Goal: Book appointment/travel/reservation

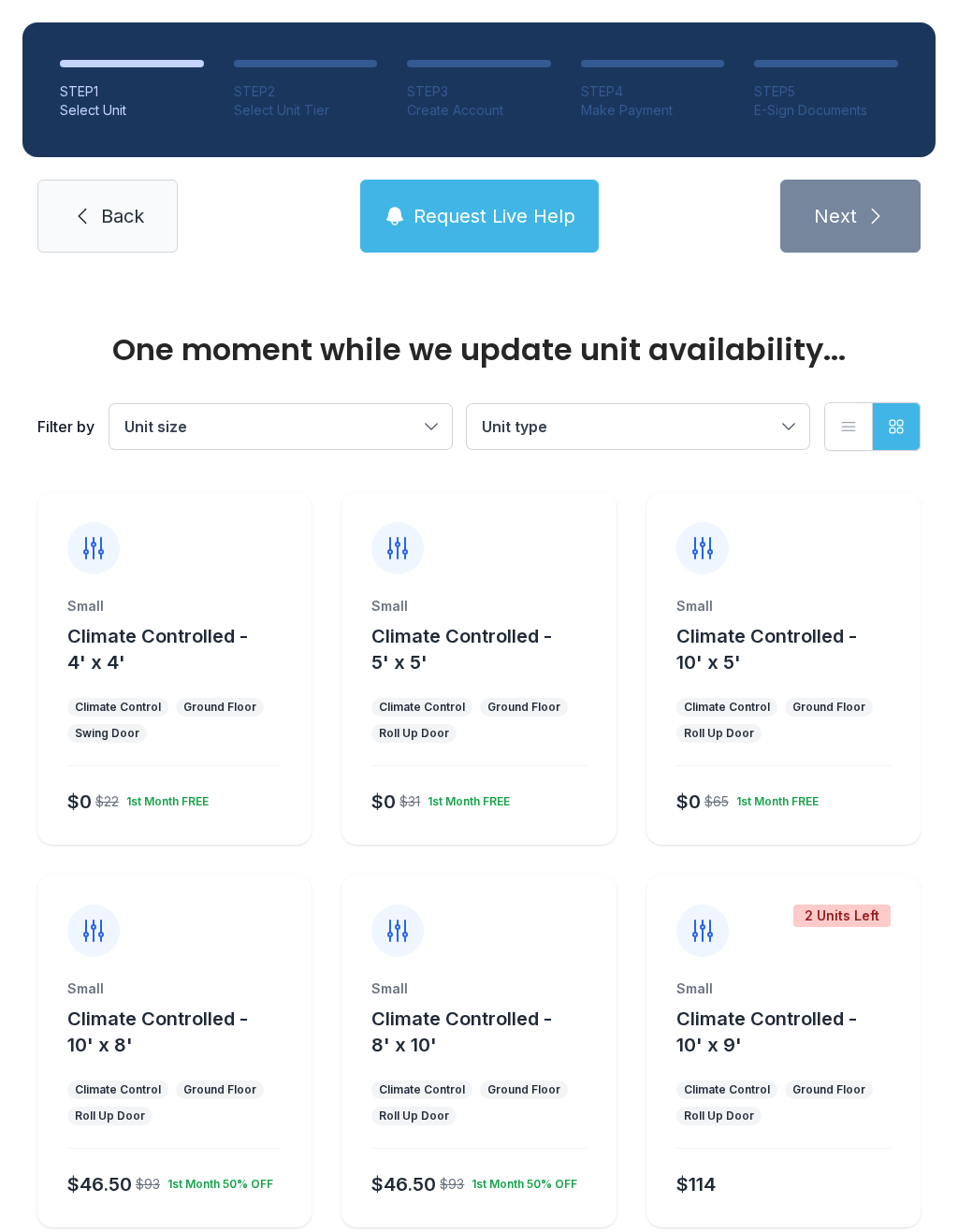
click at [743, 682] on div "Small Climate Controlled - 10' x 5' Climate Control Ground Floor Roll Up Door $…" at bounding box center [783, 721] width 274 height 248
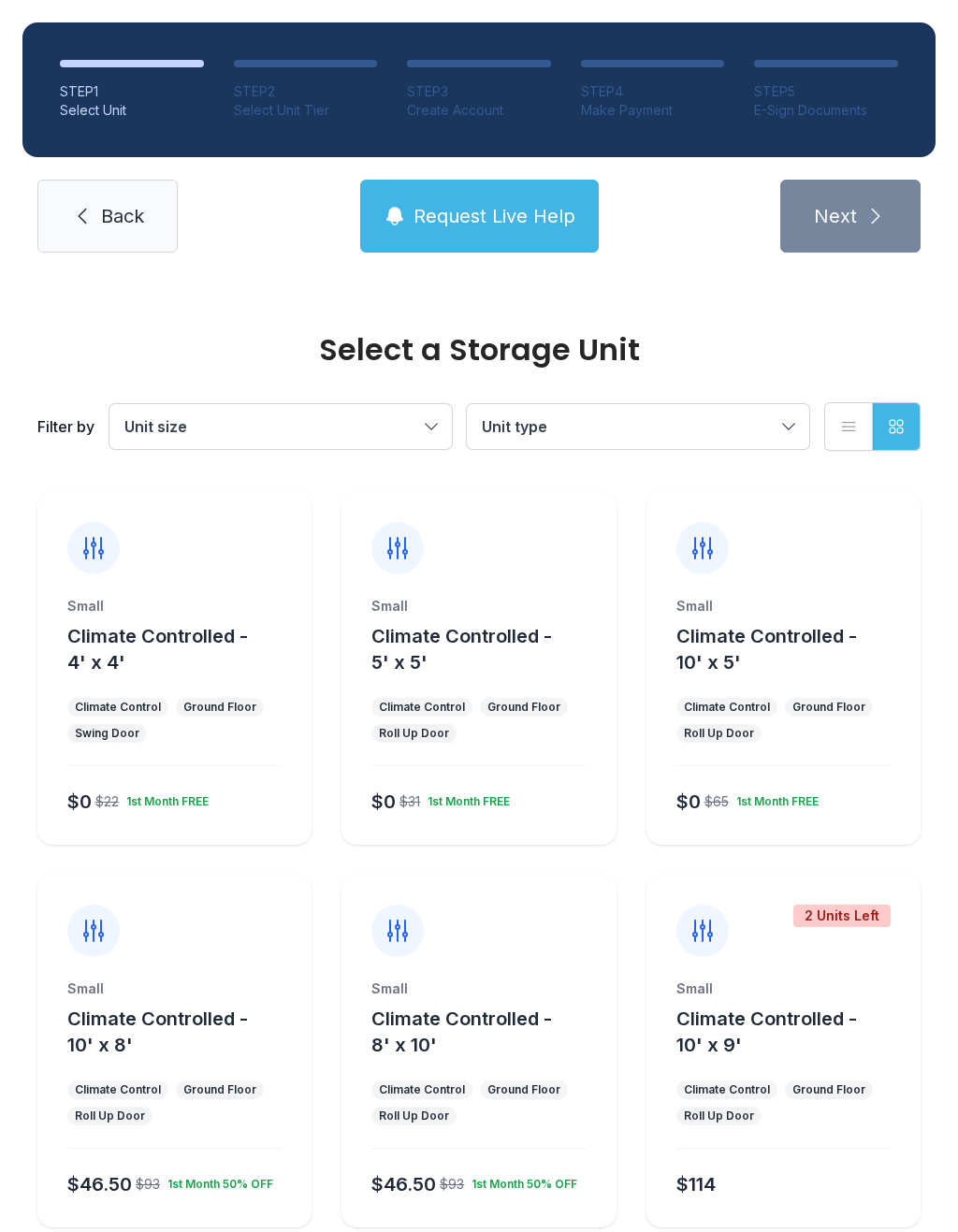
click at [450, 1057] on button "Climate Controlled - 8' x 10'" at bounding box center [489, 1031] width 237 height 52
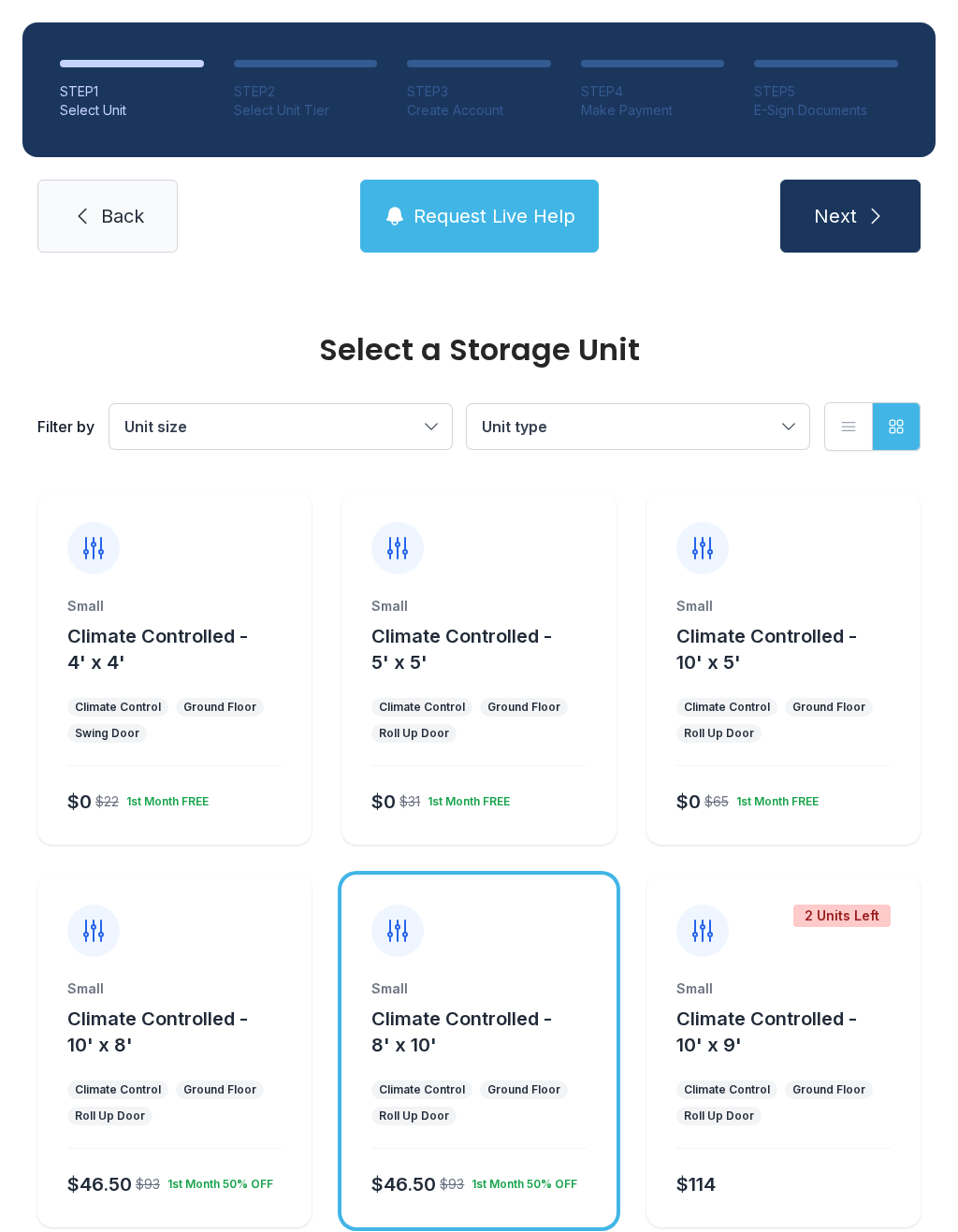
click at [858, 206] on button "Next" at bounding box center [851, 216] width 141 height 73
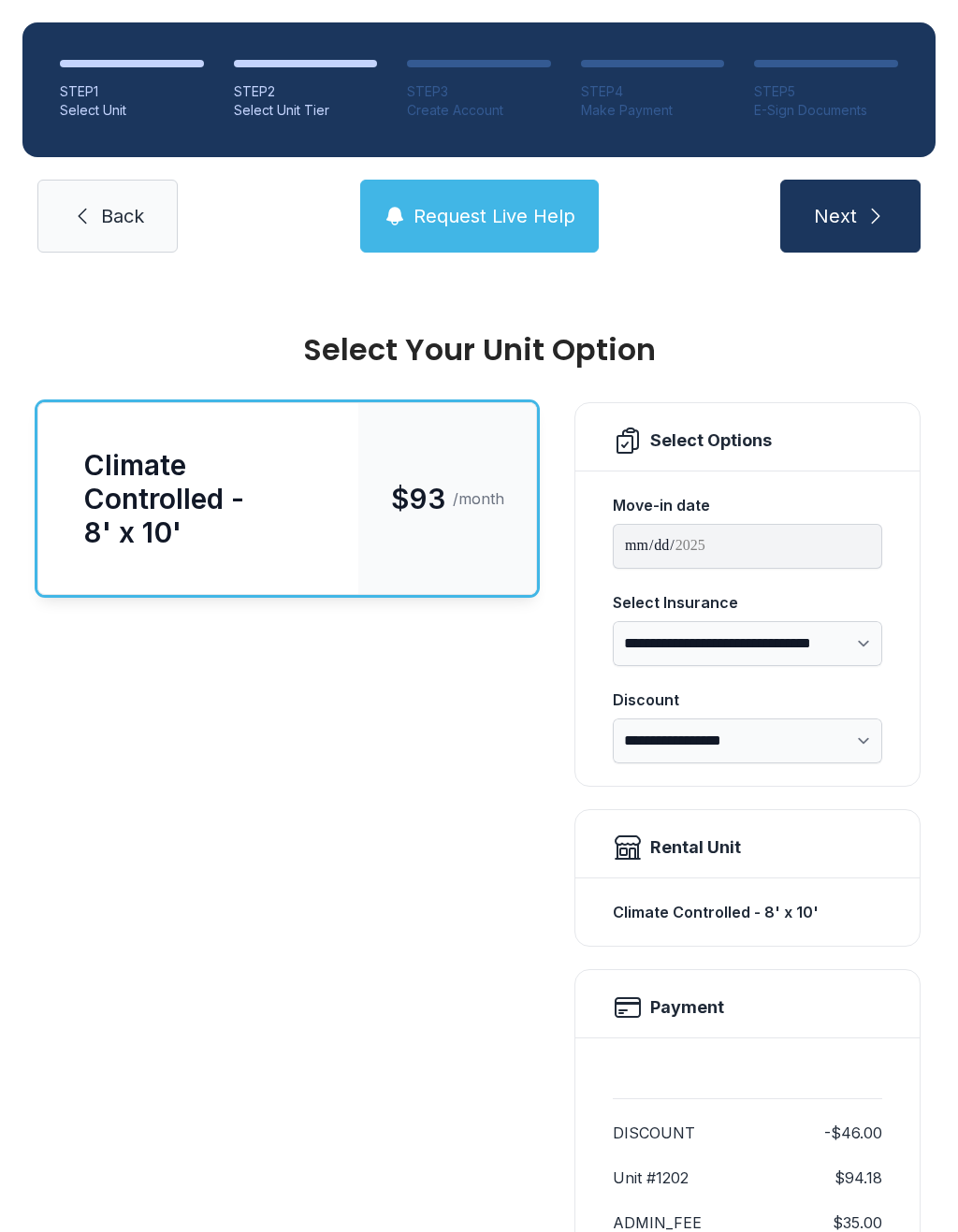
click at [886, 218] on icon "submit" at bounding box center [875, 217] width 23 height 23
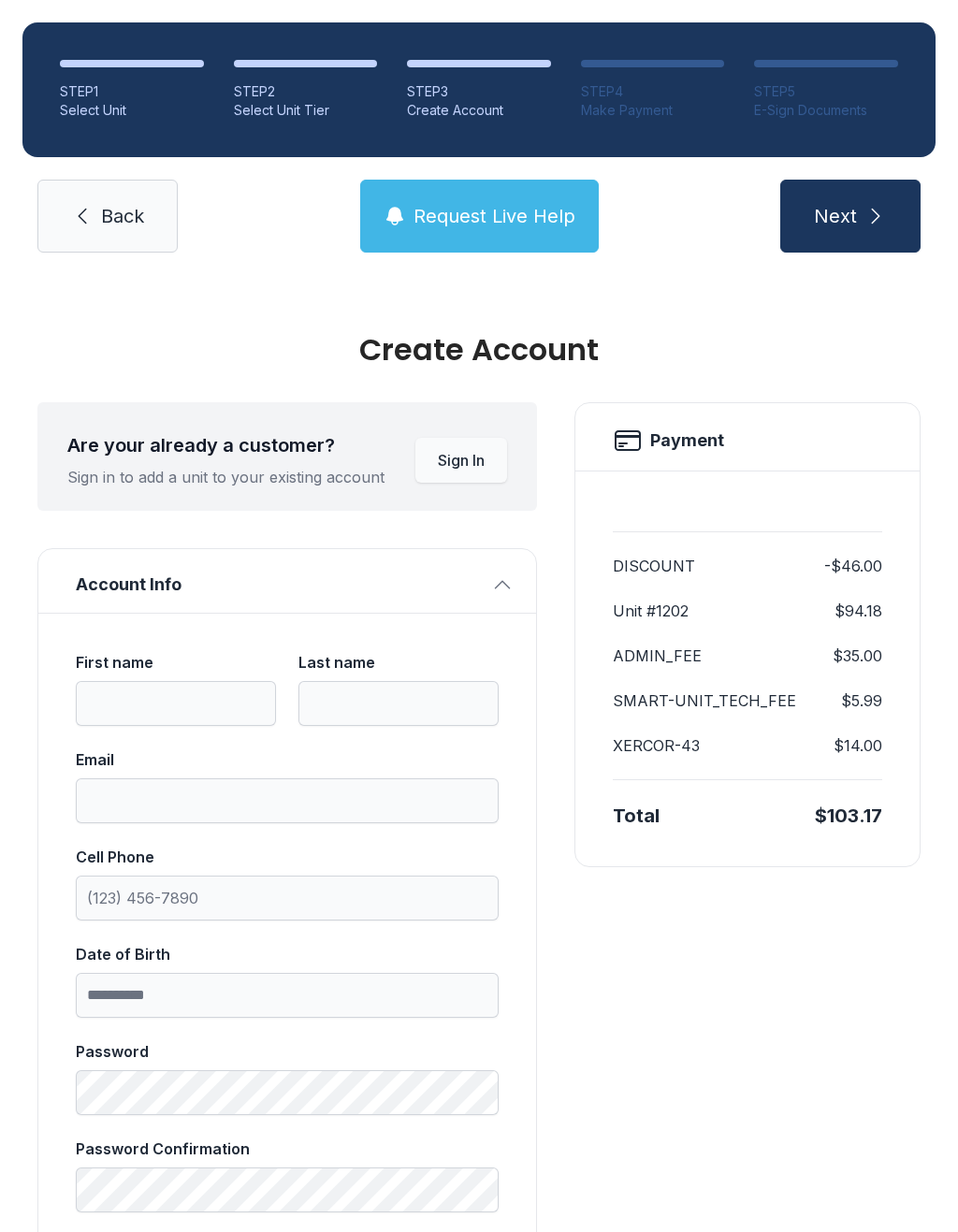
click at [857, 199] on button "Next" at bounding box center [851, 216] width 141 height 73
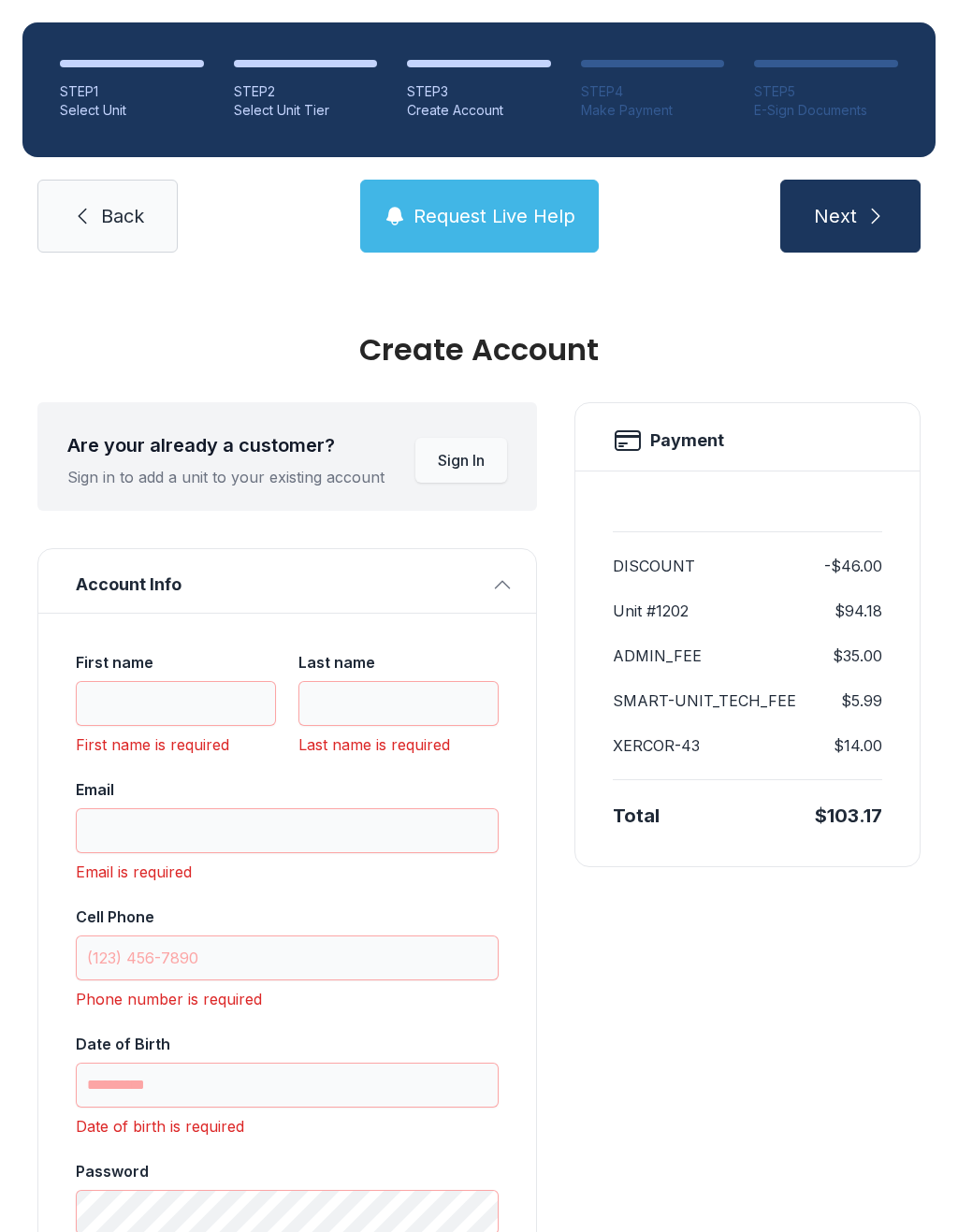
click at [126, 225] on span "Back" at bounding box center [122, 217] width 43 height 27
